Goal: Task Accomplishment & Management: Manage account settings

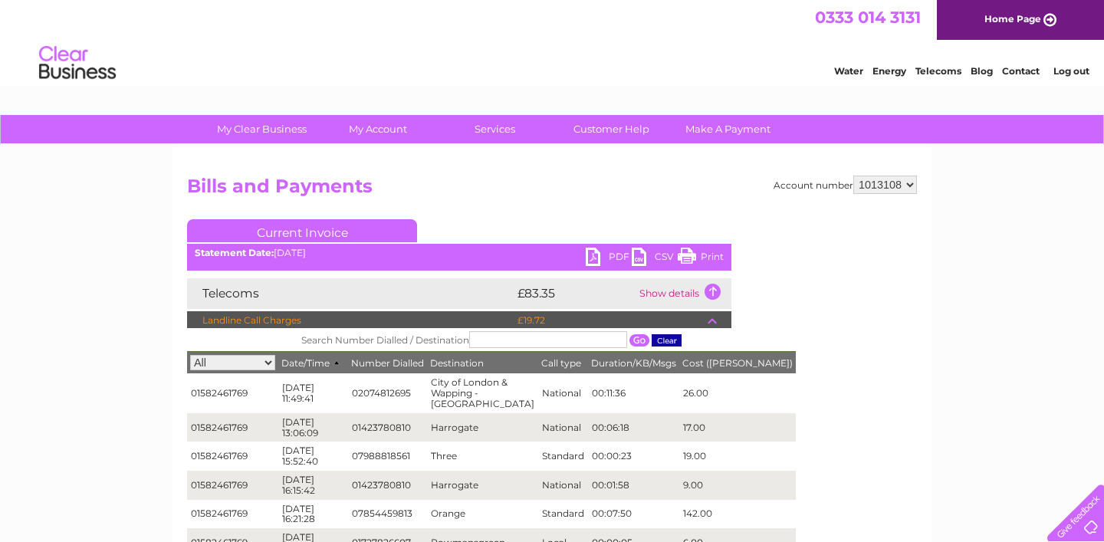
click at [909, 185] on select "1013108" at bounding box center [885, 185] width 64 height 18
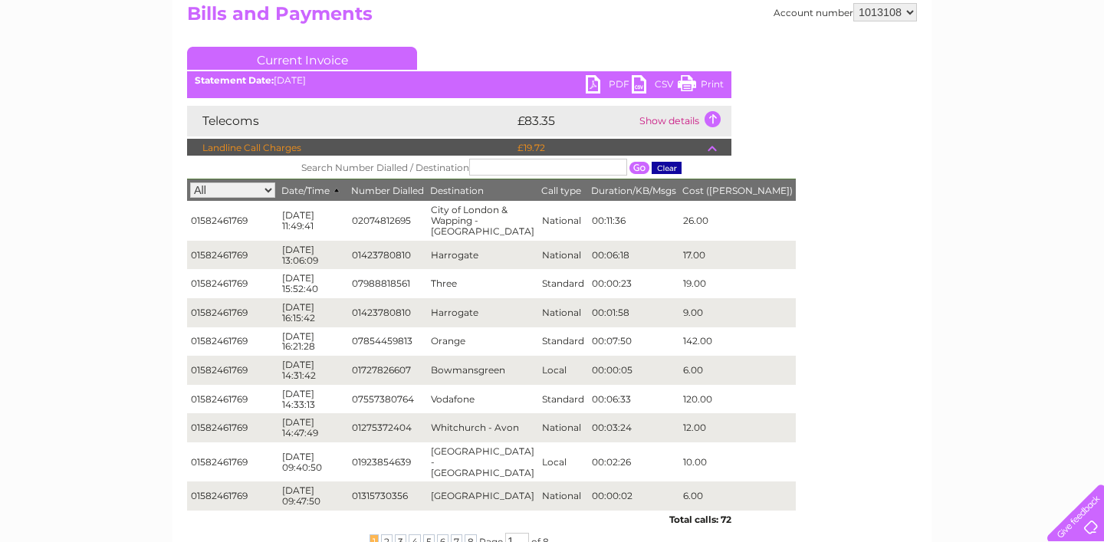
scroll to position [153, 0]
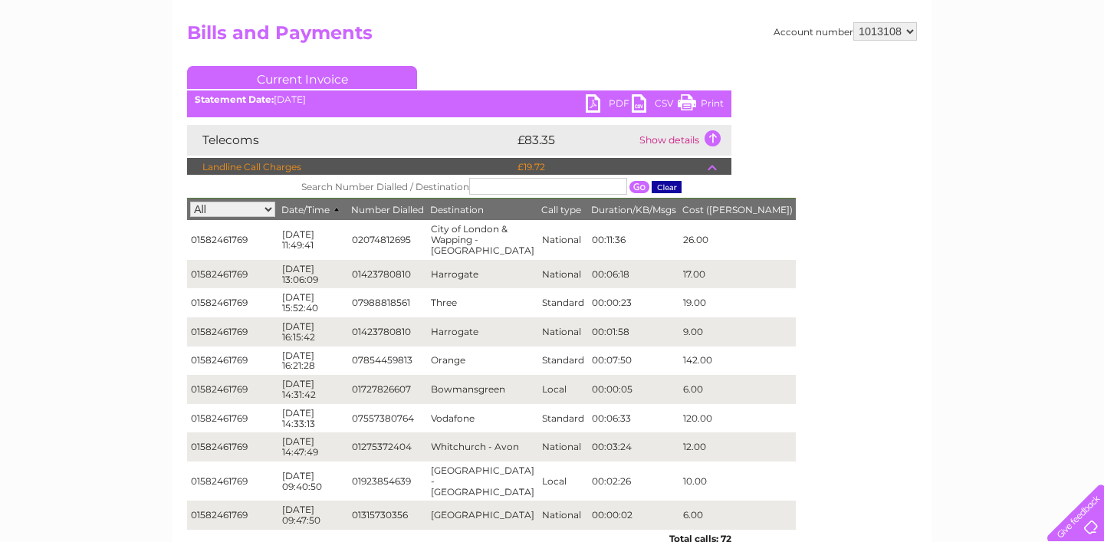
click at [680, 140] on td "Show details" at bounding box center [684, 140] width 96 height 31
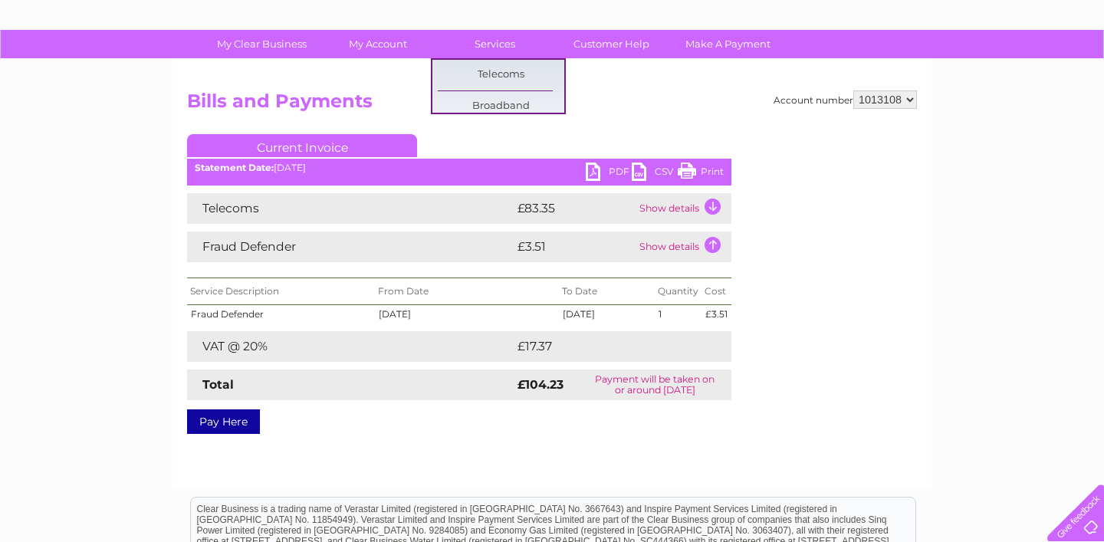
scroll to position [0, 0]
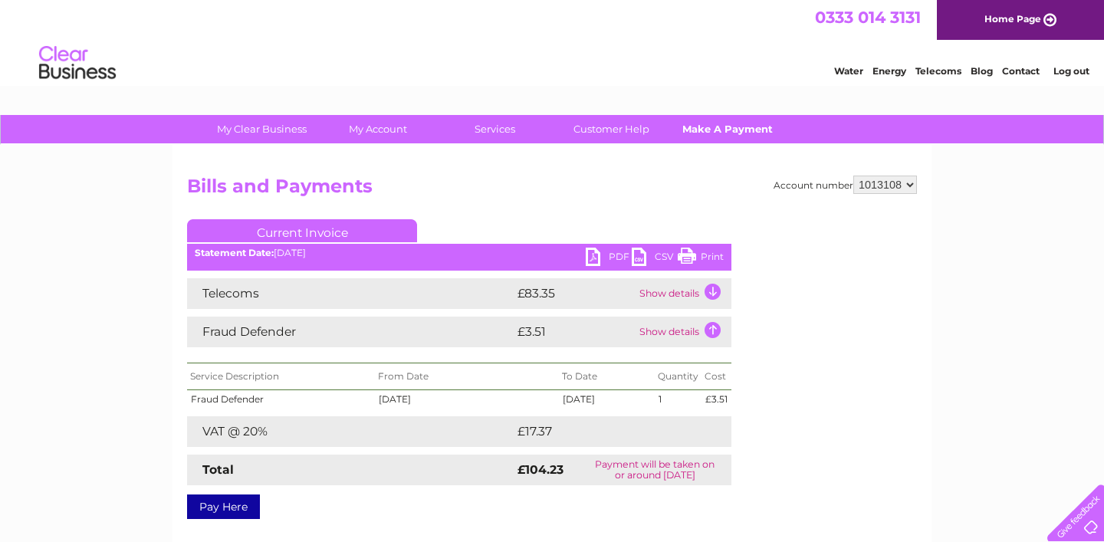
click at [720, 130] on link "Make A Payment" at bounding box center [728, 129] width 126 height 28
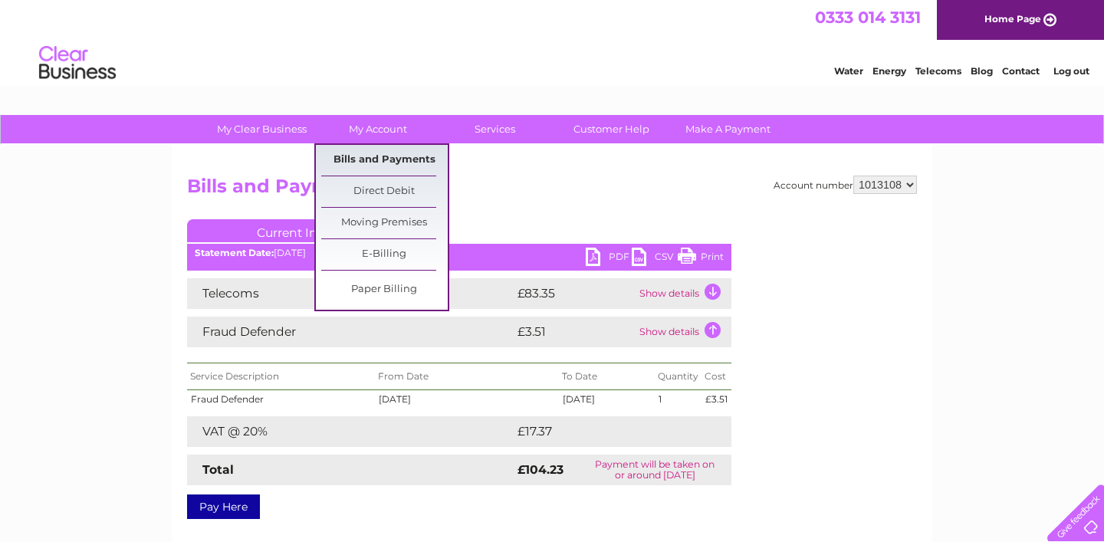
click at [369, 158] on link "Bills and Payments" at bounding box center [384, 160] width 126 height 31
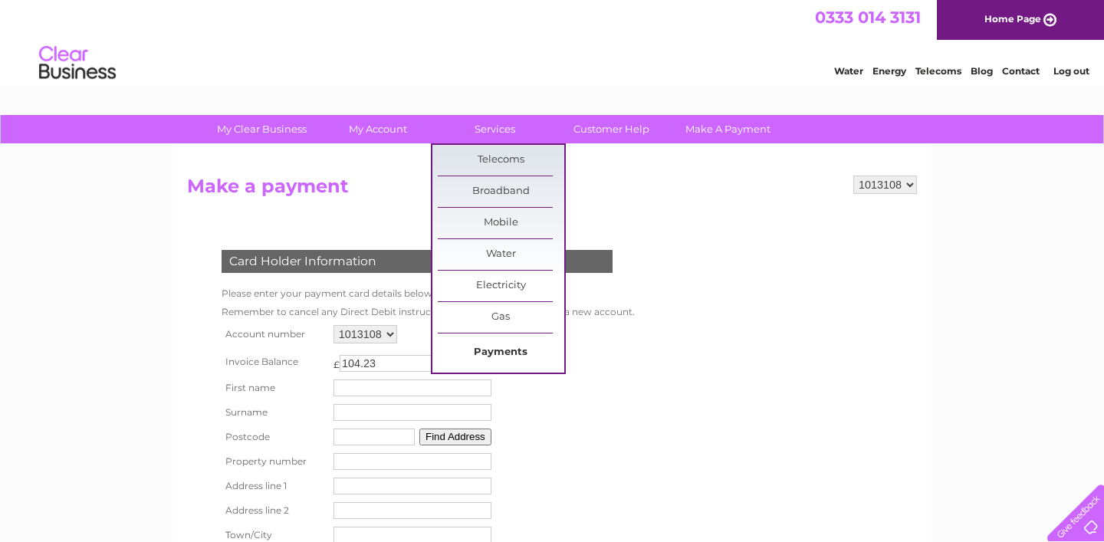
click at [498, 349] on link "Payments" at bounding box center [501, 352] width 126 height 31
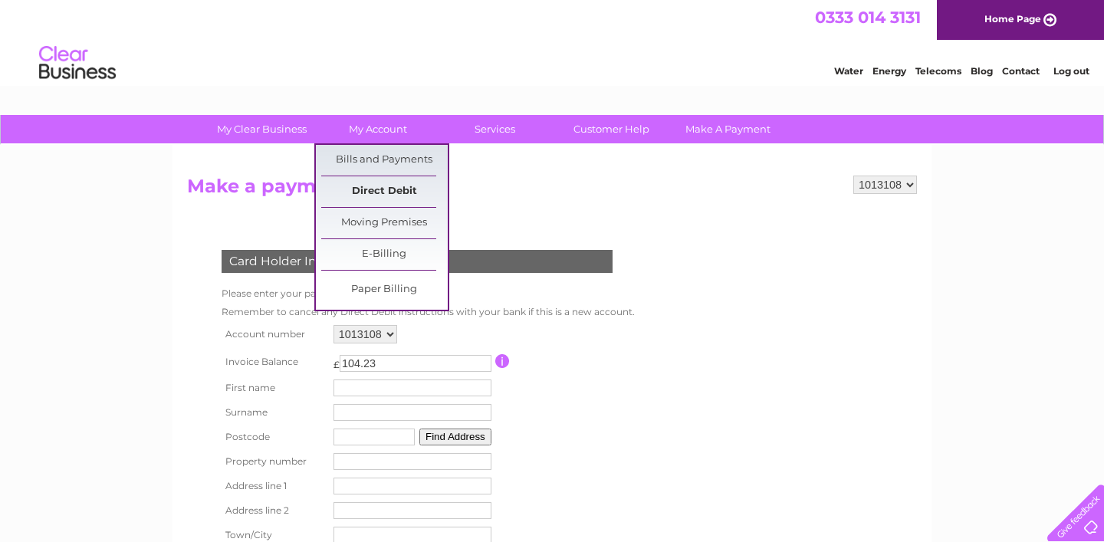
click at [386, 190] on link "Direct Debit" at bounding box center [384, 191] width 126 height 31
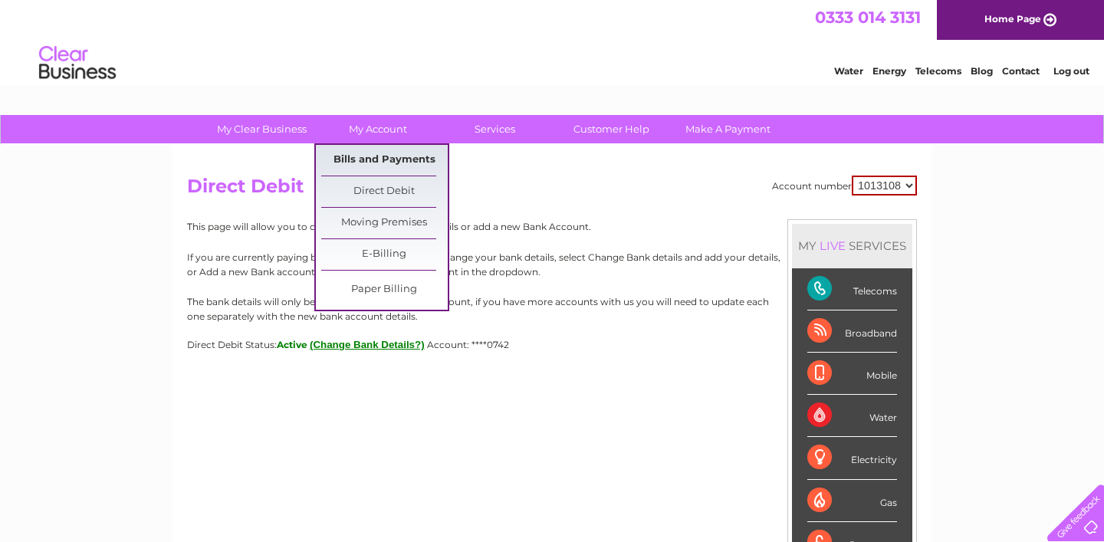
click at [378, 156] on link "Bills and Payments" at bounding box center [384, 160] width 126 height 31
